Goal: Task Accomplishment & Management: Complete application form

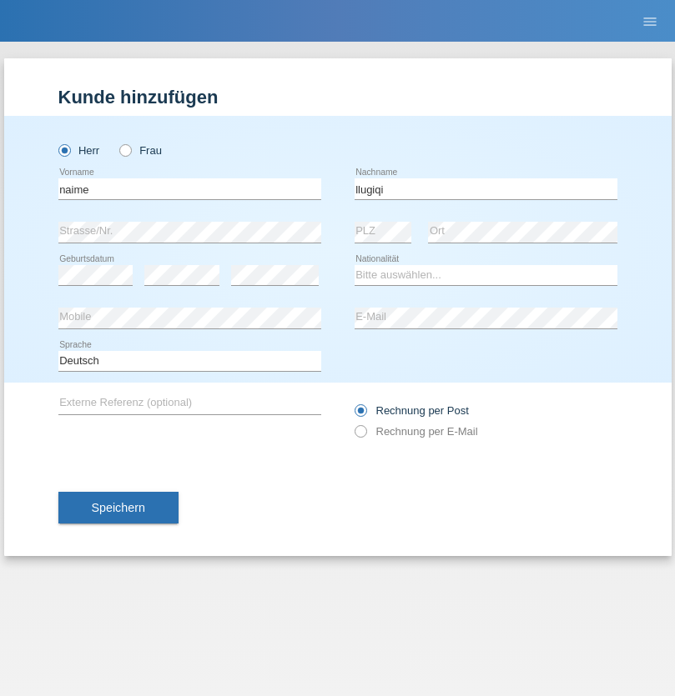
type input "llugiqi"
select select "CH"
radio input "true"
click at [189, 188] on input "text" at bounding box center [189, 188] width 263 height 21
type input "Shaban"
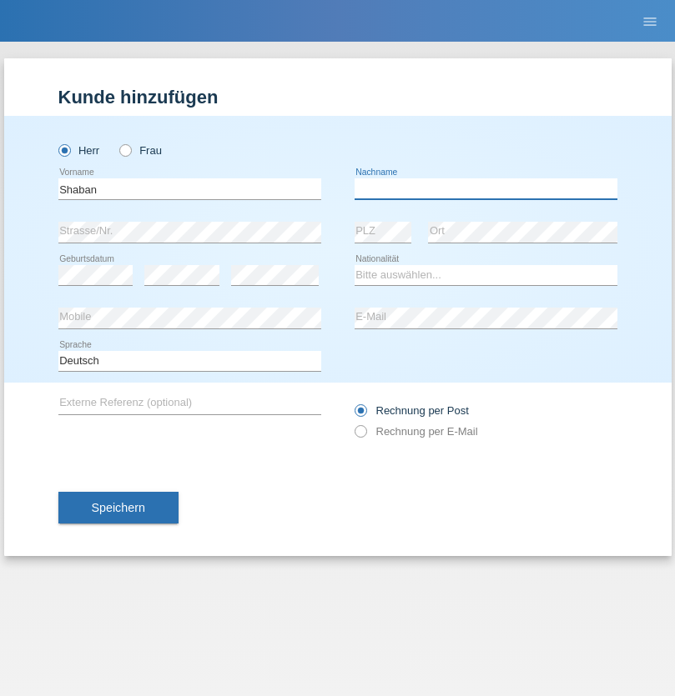
click at [485, 188] on input "text" at bounding box center [485, 188] width 263 height 21
type input "llugiqi"
select select "CH"
radio input "true"
click at [189, 188] on input "text" at bounding box center [189, 188] width 263 height 21
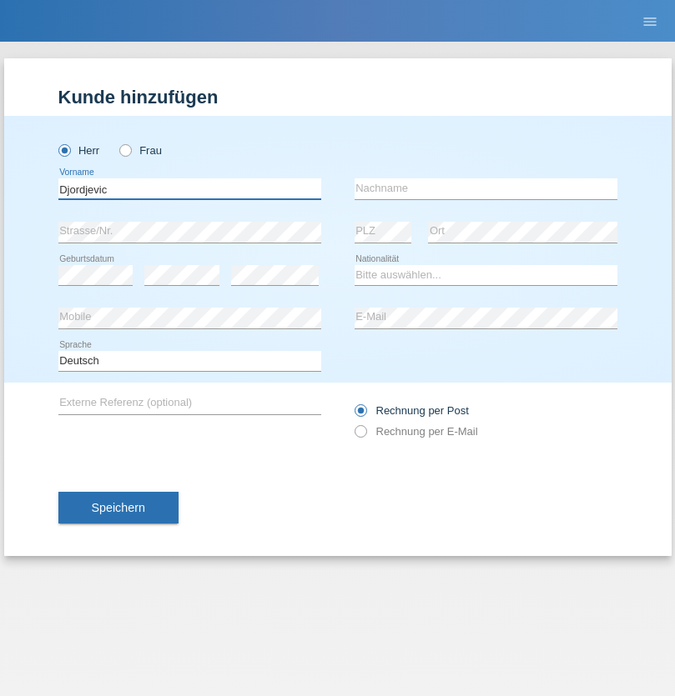
type input "Djordjevic"
click at [485, 188] on input "text" at bounding box center [485, 188] width 263 height 21
type input "Radosav"
select select "RS"
select select "C"
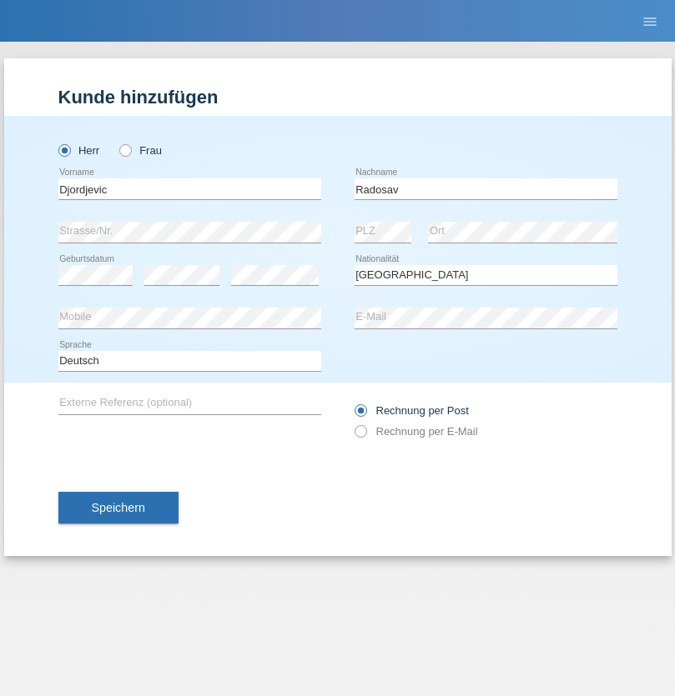
select select "10"
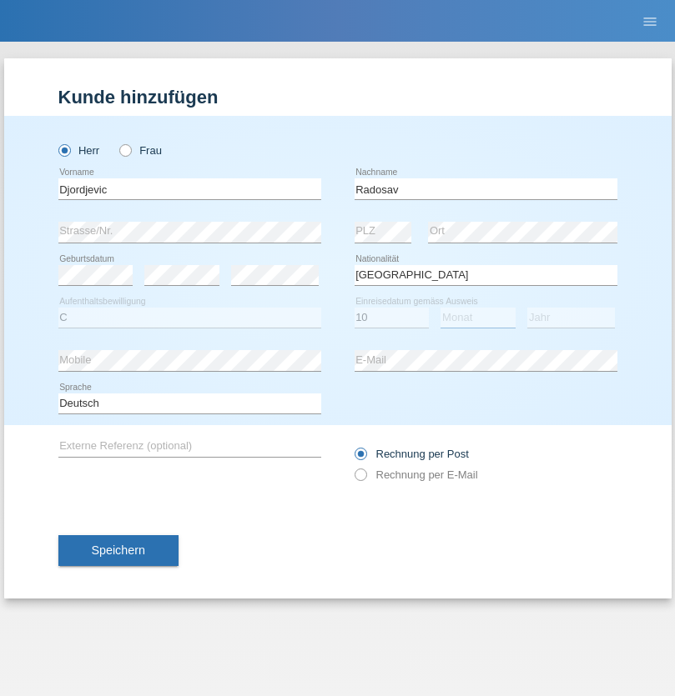
select select "03"
select select "1989"
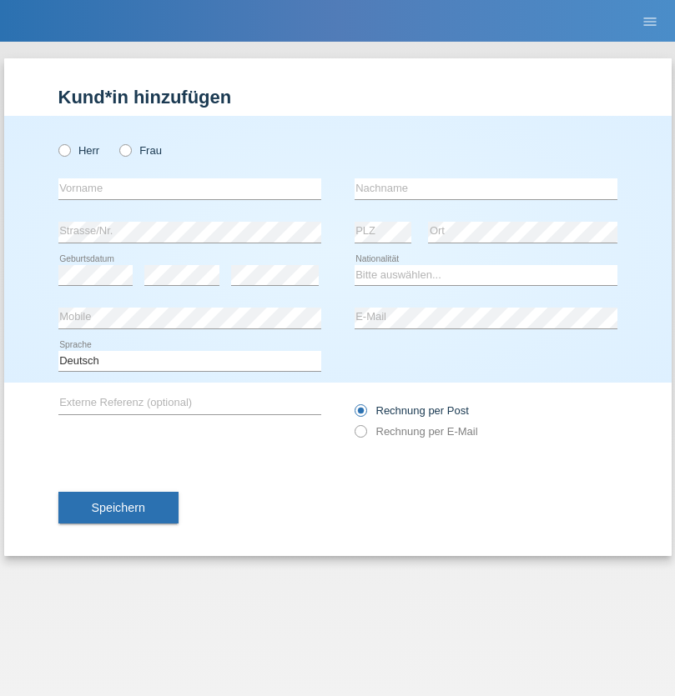
radio input "true"
click at [189, 188] on input "text" at bounding box center [189, 188] width 263 height 21
type input "Silvia"
click at [485, 188] on input "text" at bounding box center [485, 188] width 263 height 21
type input "Patera"
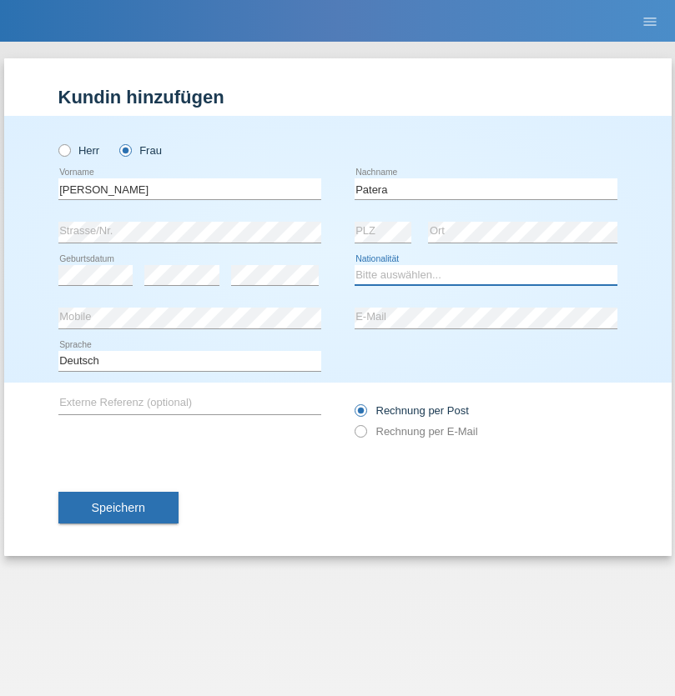
select select "CH"
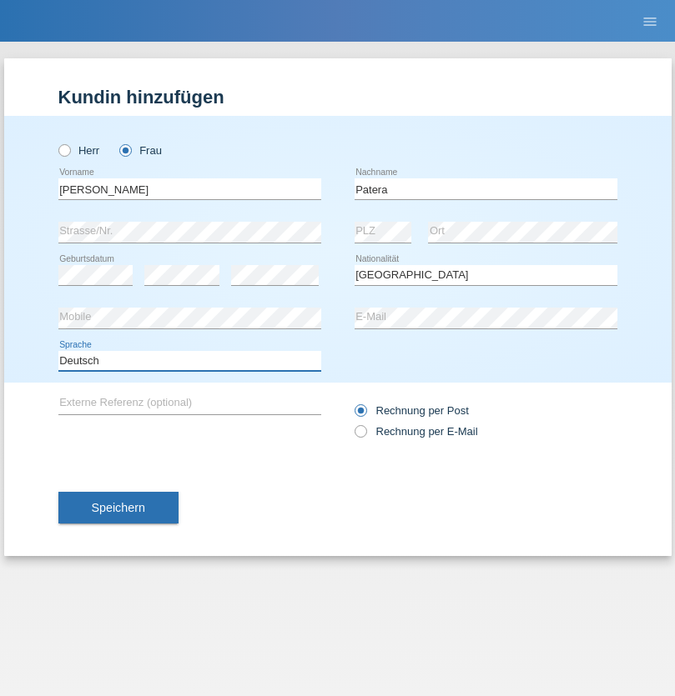
select select "en"
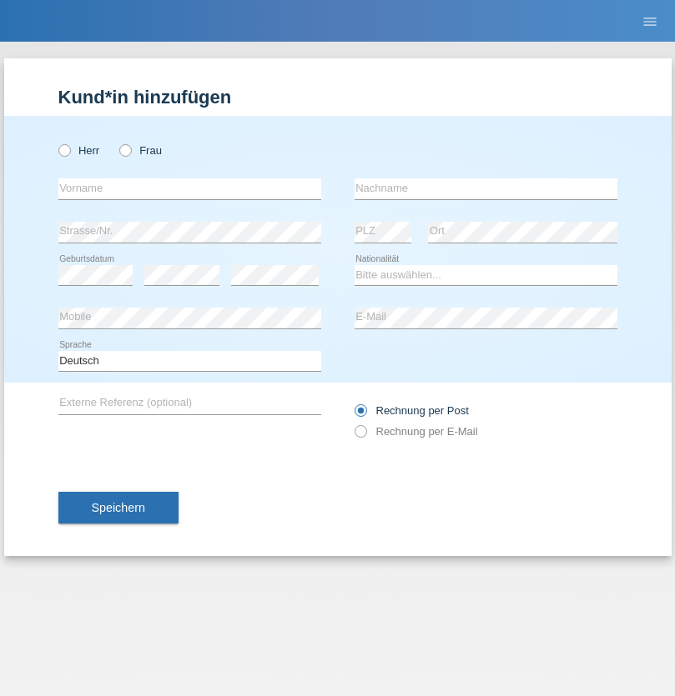
radio input "true"
click at [189, 188] on input "text" at bounding box center [189, 188] width 263 height 21
type input "Omar"
click at [485, 188] on input "text" at bounding box center [485, 188] width 263 height 21
type input "Sakhi"
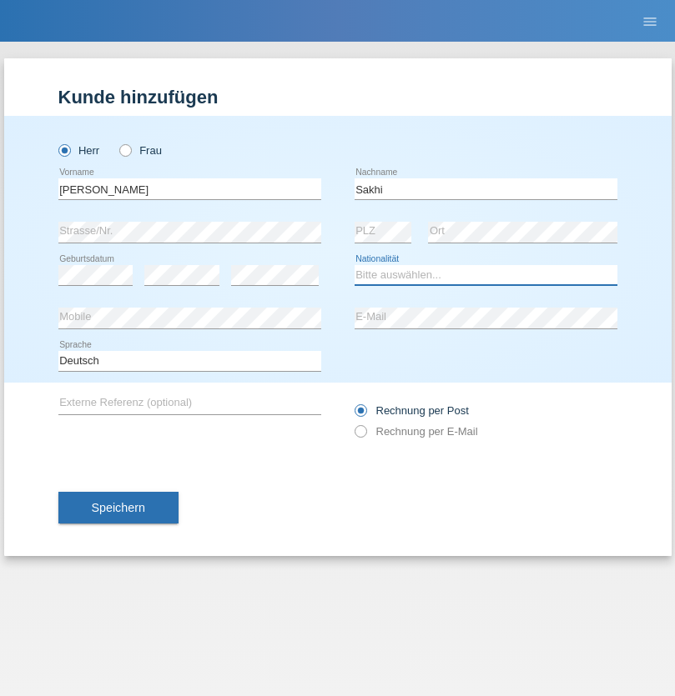
select select "IT"
select select "C"
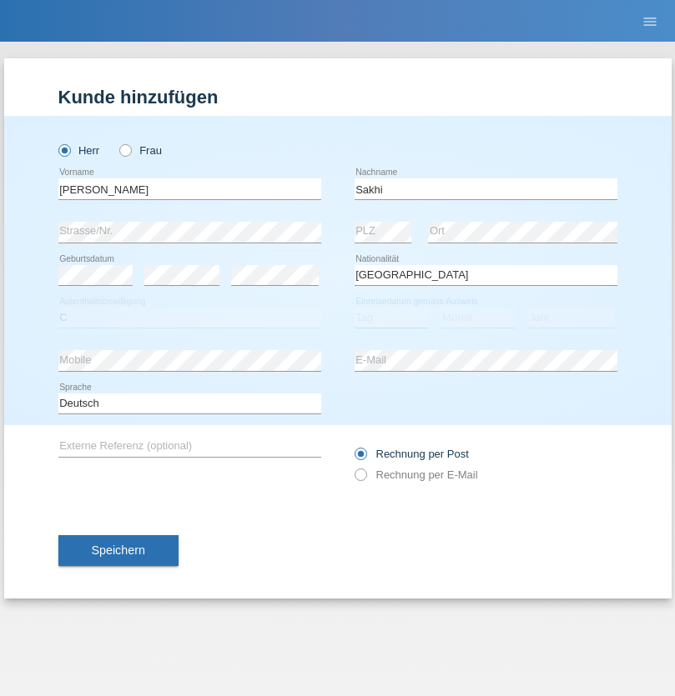
select select "24"
select select "10"
select select "2021"
